Goal: Task Accomplishment & Management: Use online tool/utility

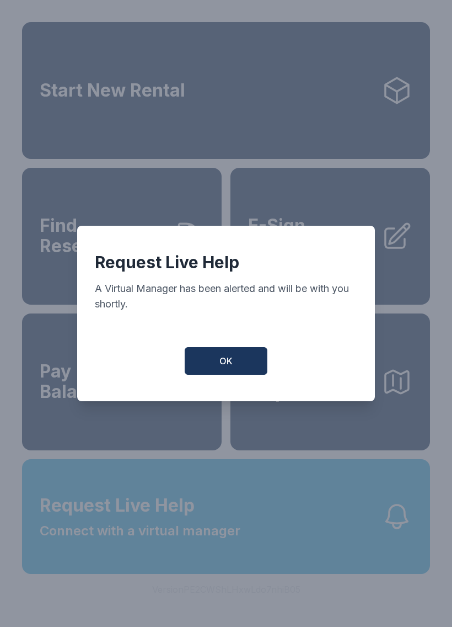
click at [220, 375] on button "OK" at bounding box center [226, 361] width 83 height 28
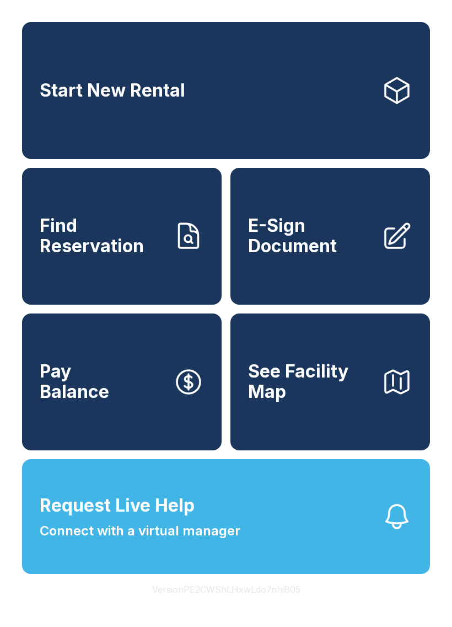
click at [279, 12] on div "Start New Rental Find Reservation E-Sign Document Pay Balance See Facility Map …" at bounding box center [226, 313] width 452 height 627
click at [232, 605] on button "Version PE2CWShLHxwLdo7nhiB05" at bounding box center [226, 589] width 166 height 31
click at [225, 339] on div "Start New Rental Find Reservation E-Sign Document Pay Balance See Facility Map" at bounding box center [226, 236] width 408 height 428
click at [327, 250] on span "E-Sign Document" at bounding box center [310, 236] width 125 height 40
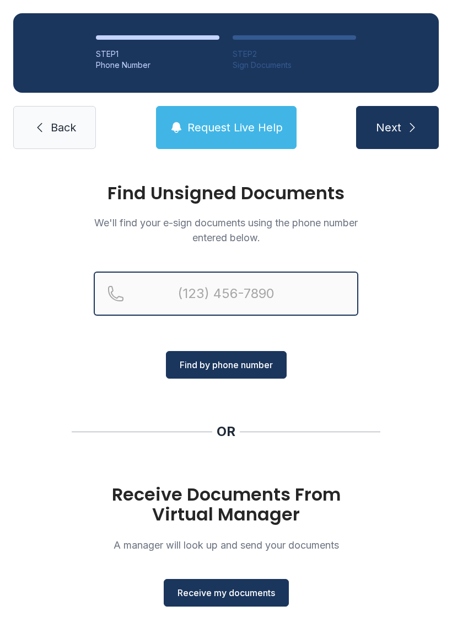
click at [192, 294] on input "Reservation phone number" at bounding box center [226, 293] width 265 height 44
type input "("
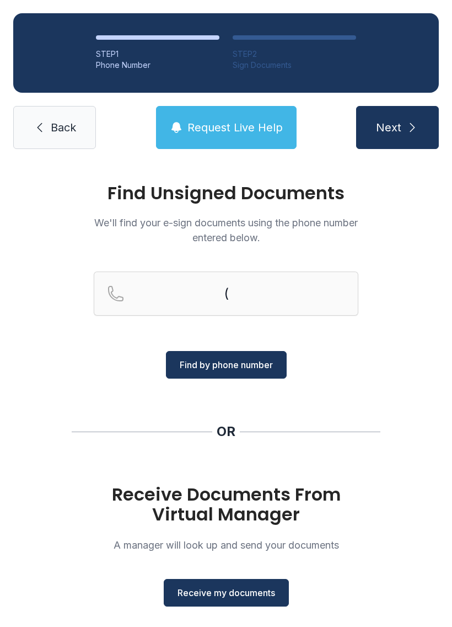
click at [433, 313] on div "Find Unsigned Documents We'll find your e-sign documents using the phone number…" at bounding box center [226, 406] width 452 height 488
click at [243, 592] on span "Receive my documents" at bounding box center [227, 592] width 98 height 13
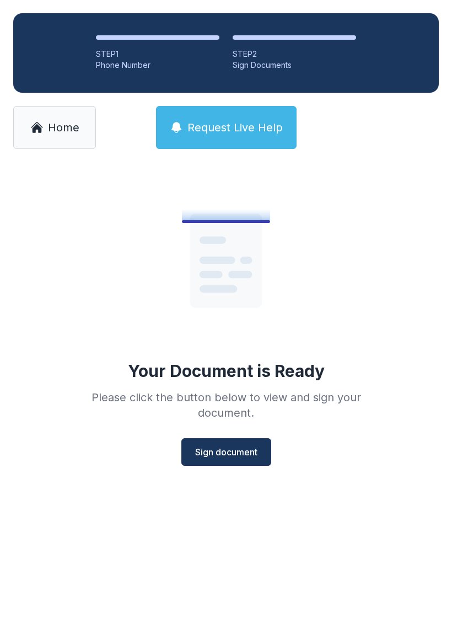
click at [226, 449] on span "Sign document" at bounding box center [226, 451] width 62 height 13
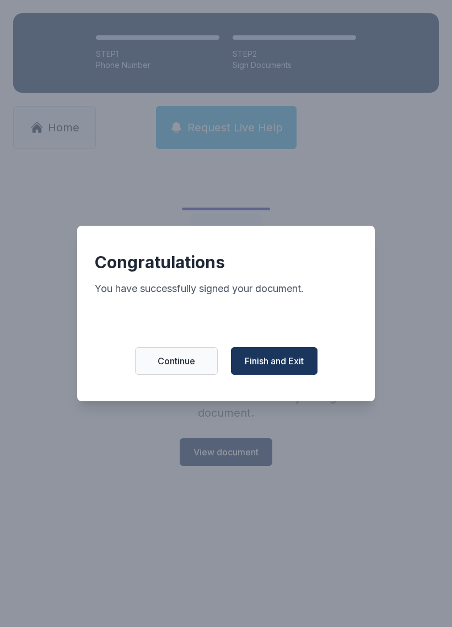
click at [294, 361] on span "Finish and Exit" at bounding box center [274, 360] width 59 height 13
